Goal: Task Accomplishment & Management: Use online tool/utility

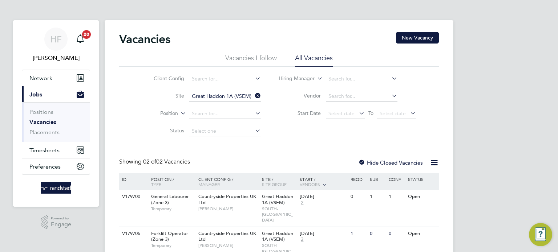
scroll to position [26, 0]
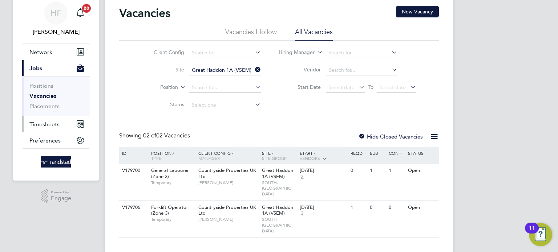
click at [42, 122] on span "Timesheets" at bounding box center [44, 124] width 30 height 7
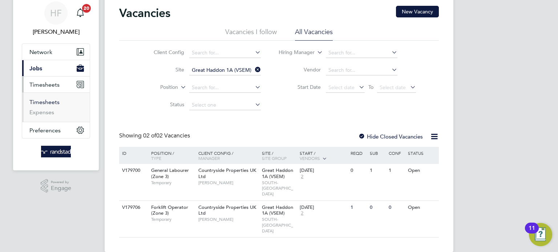
click at [48, 104] on link "Timesheets" at bounding box center [44, 102] width 30 height 7
click at [42, 93] on button "Timesheets" at bounding box center [56, 85] width 68 height 16
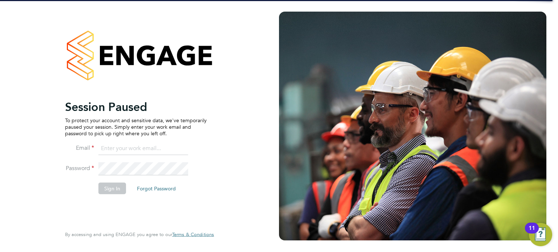
click at [114, 190] on button "Sign In" at bounding box center [112, 189] width 28 height 12
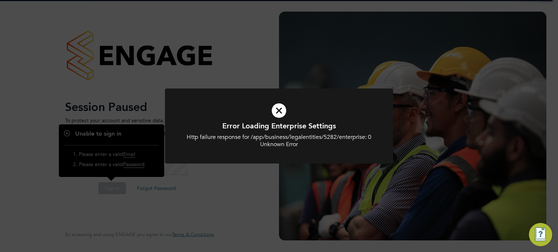
type input "[PERSON_NAME][EMAIL_ADDRESS][DOMAIN_NAME]"
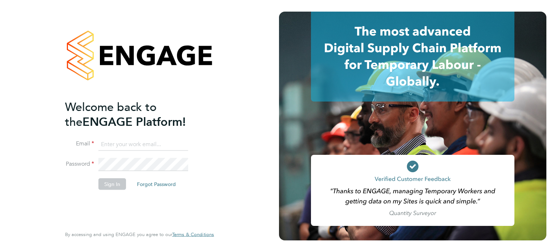
type input "[PERSON_NAME][EMAIL_ADDRESS][DOMAIN_NAME]"
click at [105, 185] on button "Sign In" at bounding box center [112, 184] width 28 height 12
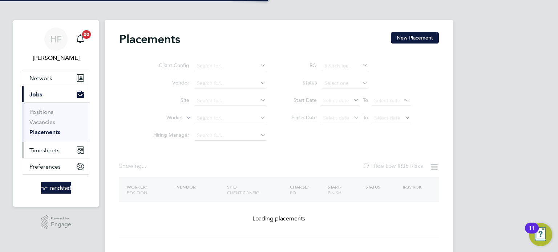
click at [43, 150] on span "Timesheets" at bounding box center [44, 150] width 30 height 7
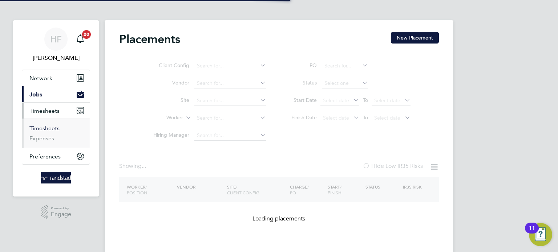
click at [49, 129] on link "Timesheets" at bounding box center [44, 128] width 30 height 7
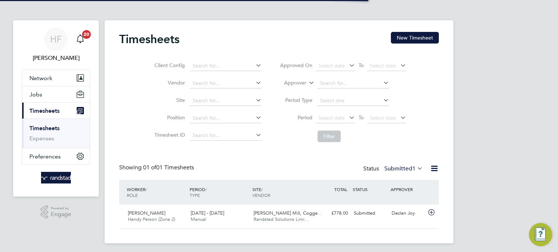
scroll to position [18, 63]
